Goal: Transaction & Acquisition: Purchase product/service

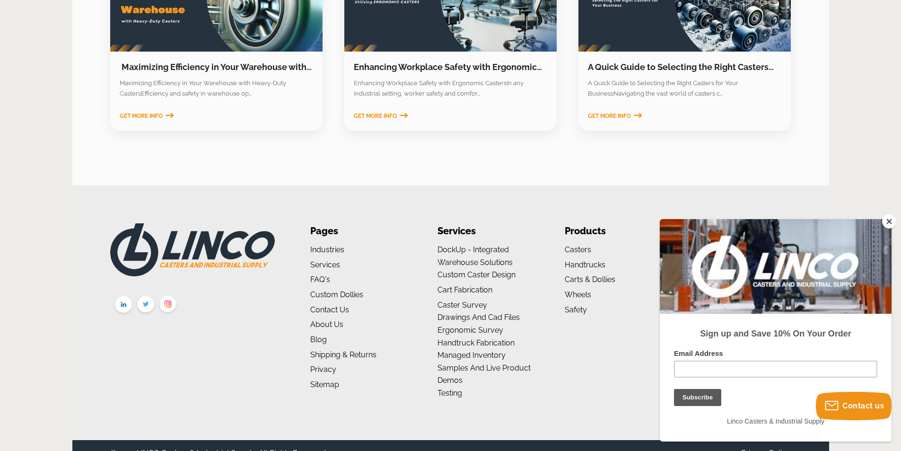
scroll to position [1500, 0]
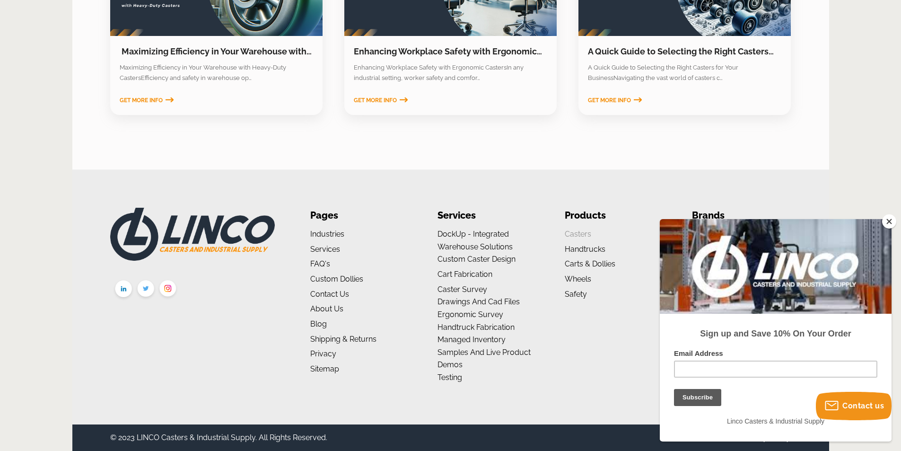
click at [583, 236] on link "Casters" at bounding box center [578, 233] width 26 height 9
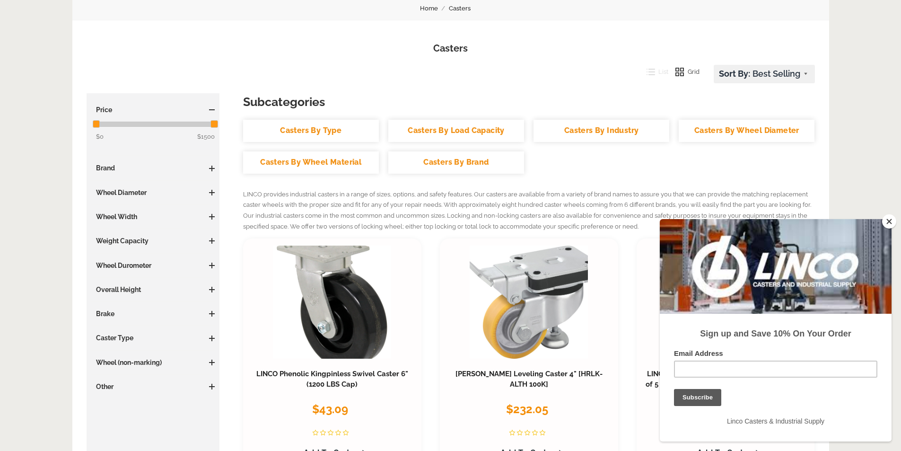
scroll to position [95, 0]
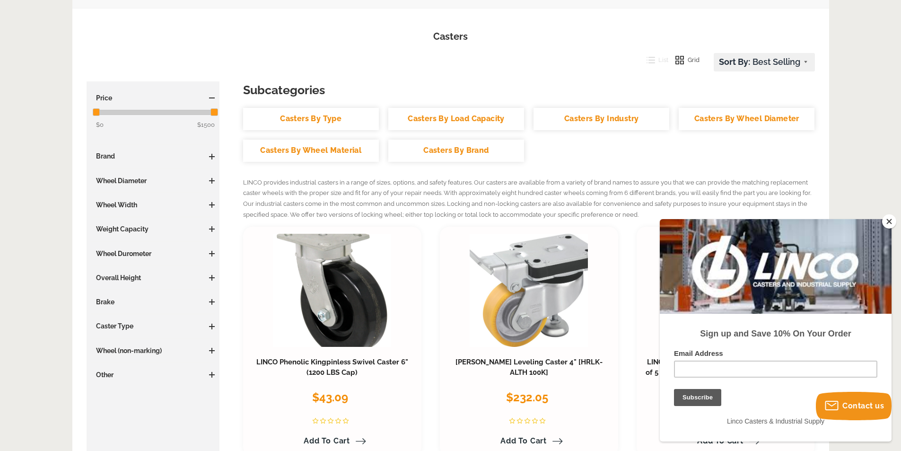
click at [449, 118] on link "Casters By Load Capacity" at bounding box center [456, 119] width 136 height 22
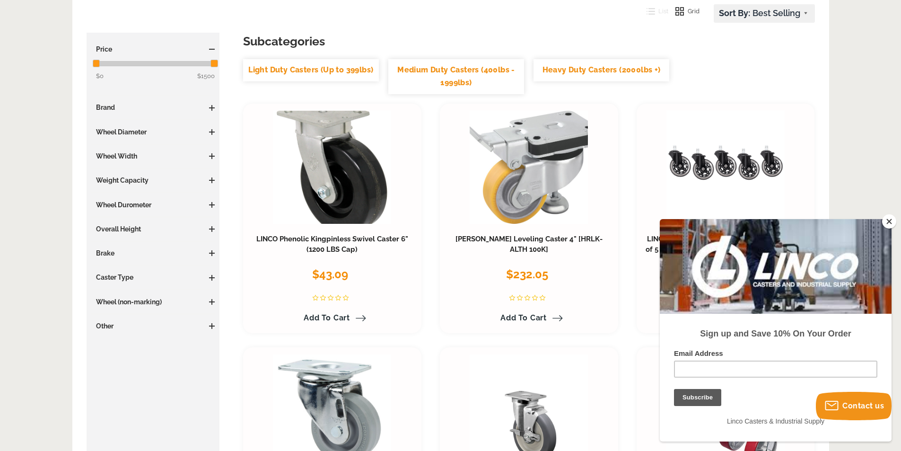
scroll to position [95, 0]
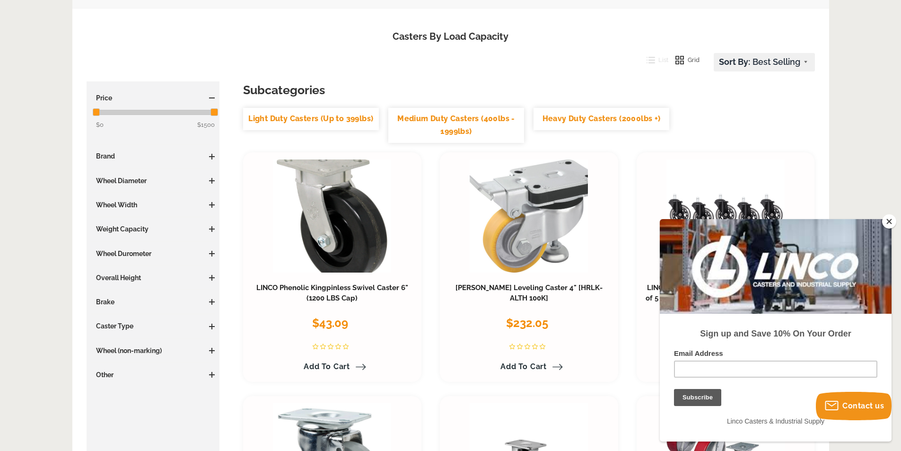
click at [209, 252] on span at bounding box center [212, 254] width 6 height 6
click at [211, 325] on span at bounding box center [212, 327] width 6 height 6
drag, startPoint x: 889, startPoint y: 220, endPoint x: 79, endPoint y: 0, distance: 838.5
click at [889, 220] on button "Close" at bounding box center [889, 221] width 14 height 14
